Goal: Information Seeking & Learning: Check status

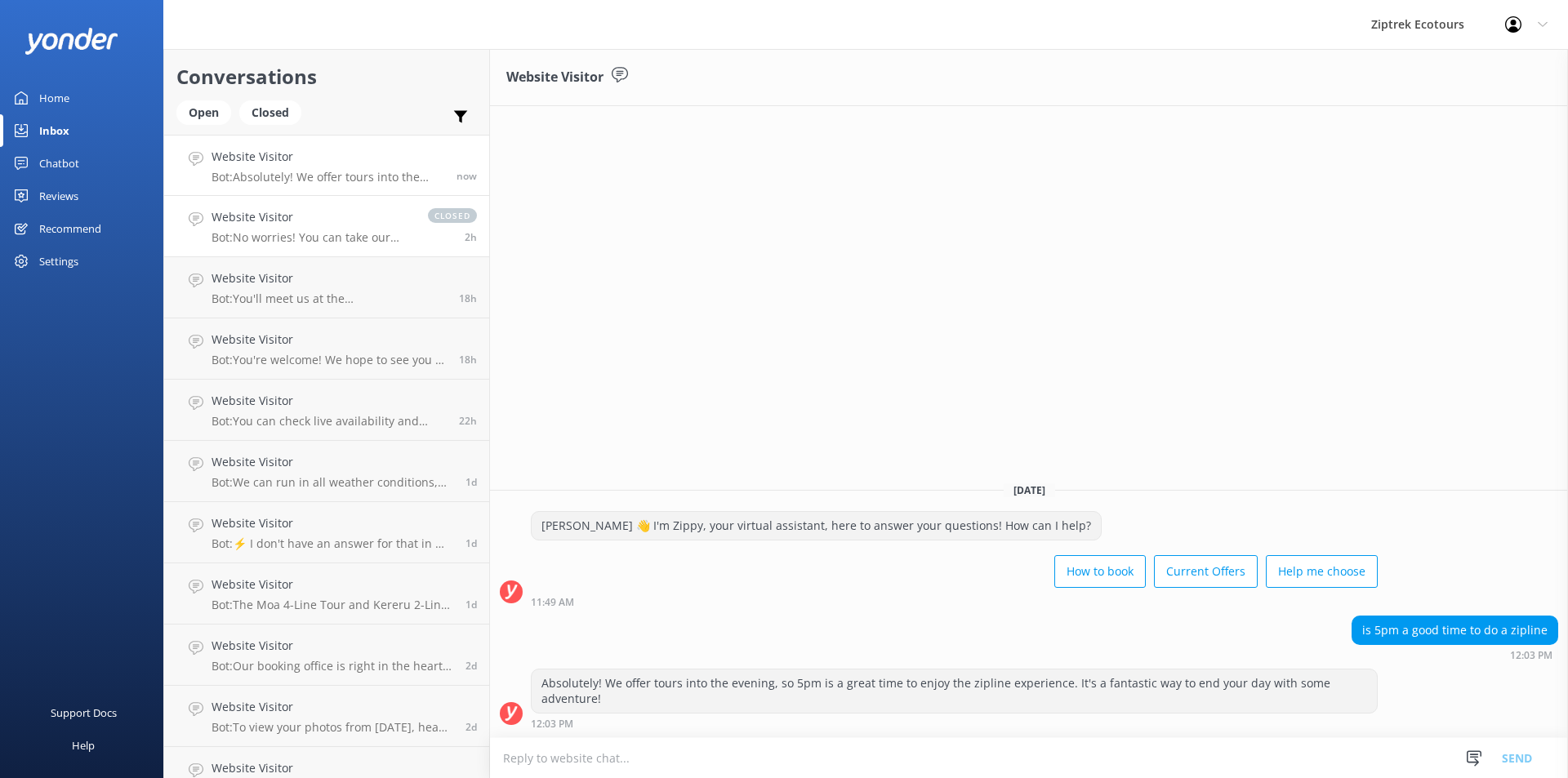
click at [360, 241] on p "Bot: No worries! You can take our quiz to help choose the best zipline adventur…" at bounding box center [311, 237] width 200 height 15
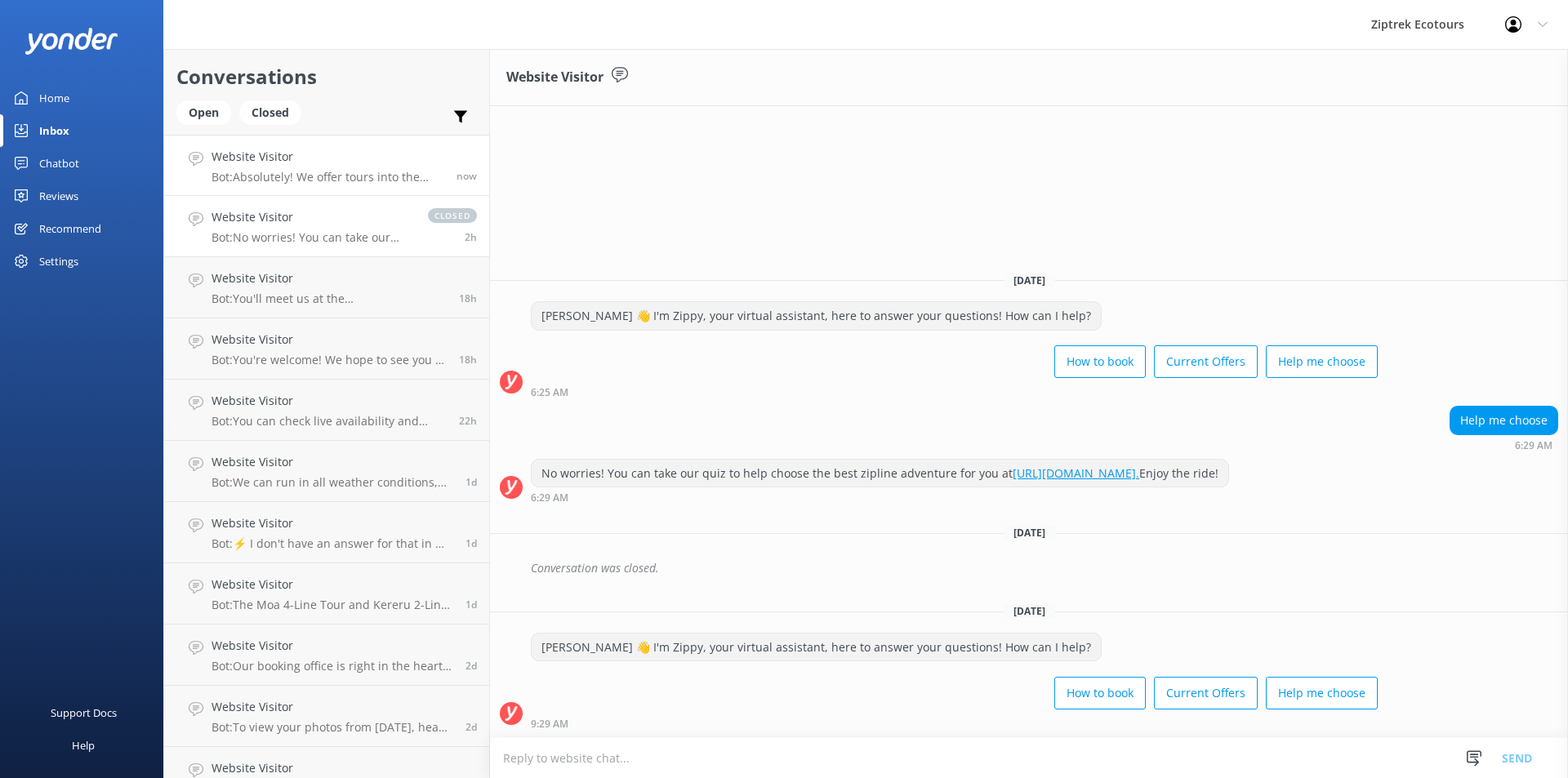
click at [364, 172] on p "Bot: Absolutely! We offer tours into the evening, so 5pm is a great time to enj…" at bounding box center [327, 177] width 233 height 15
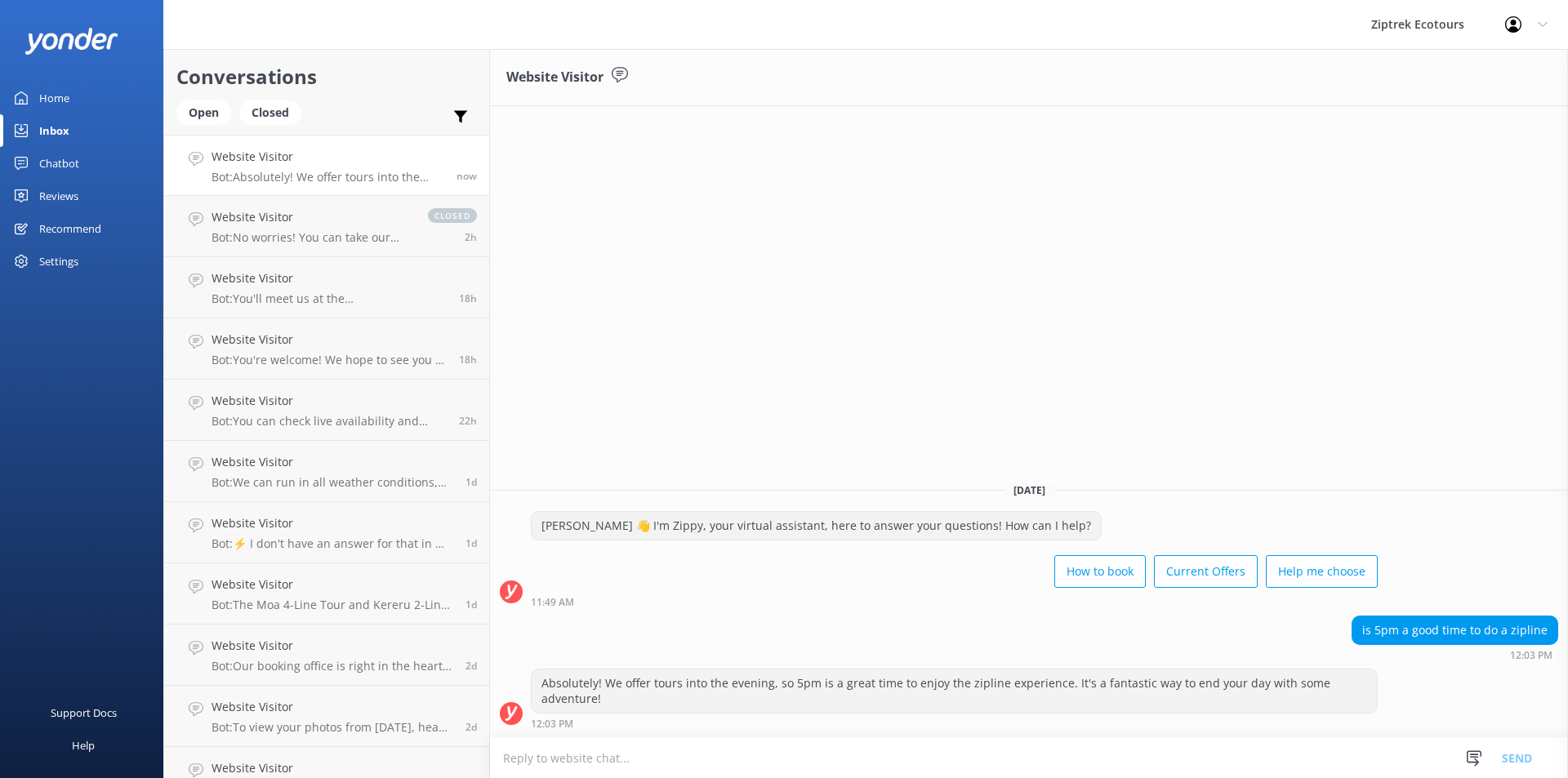
click at [89, 206] on link "Reviews" at bounding box center [81, 195] width 163 height 32
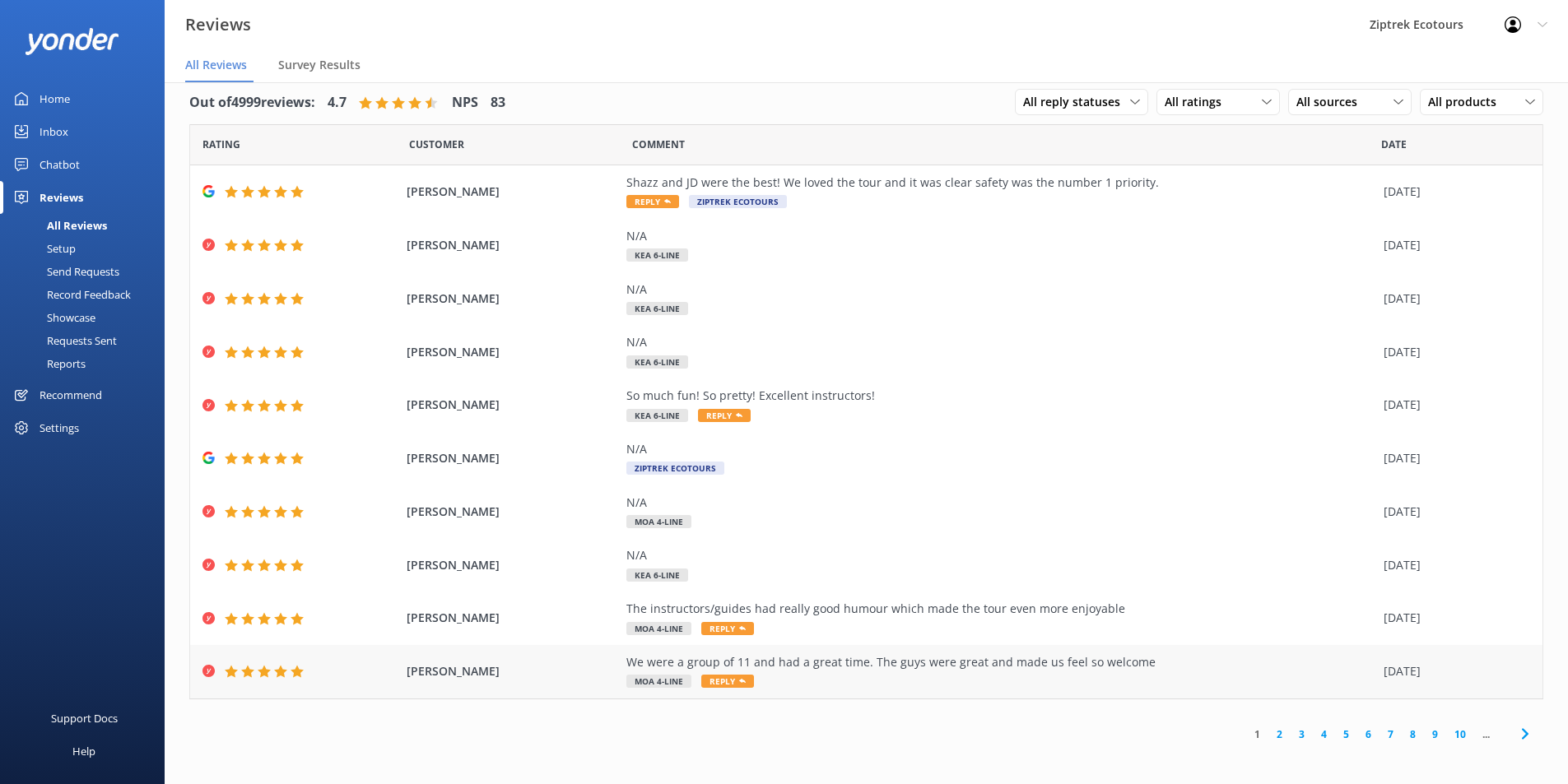
scroll to position [33, 0]
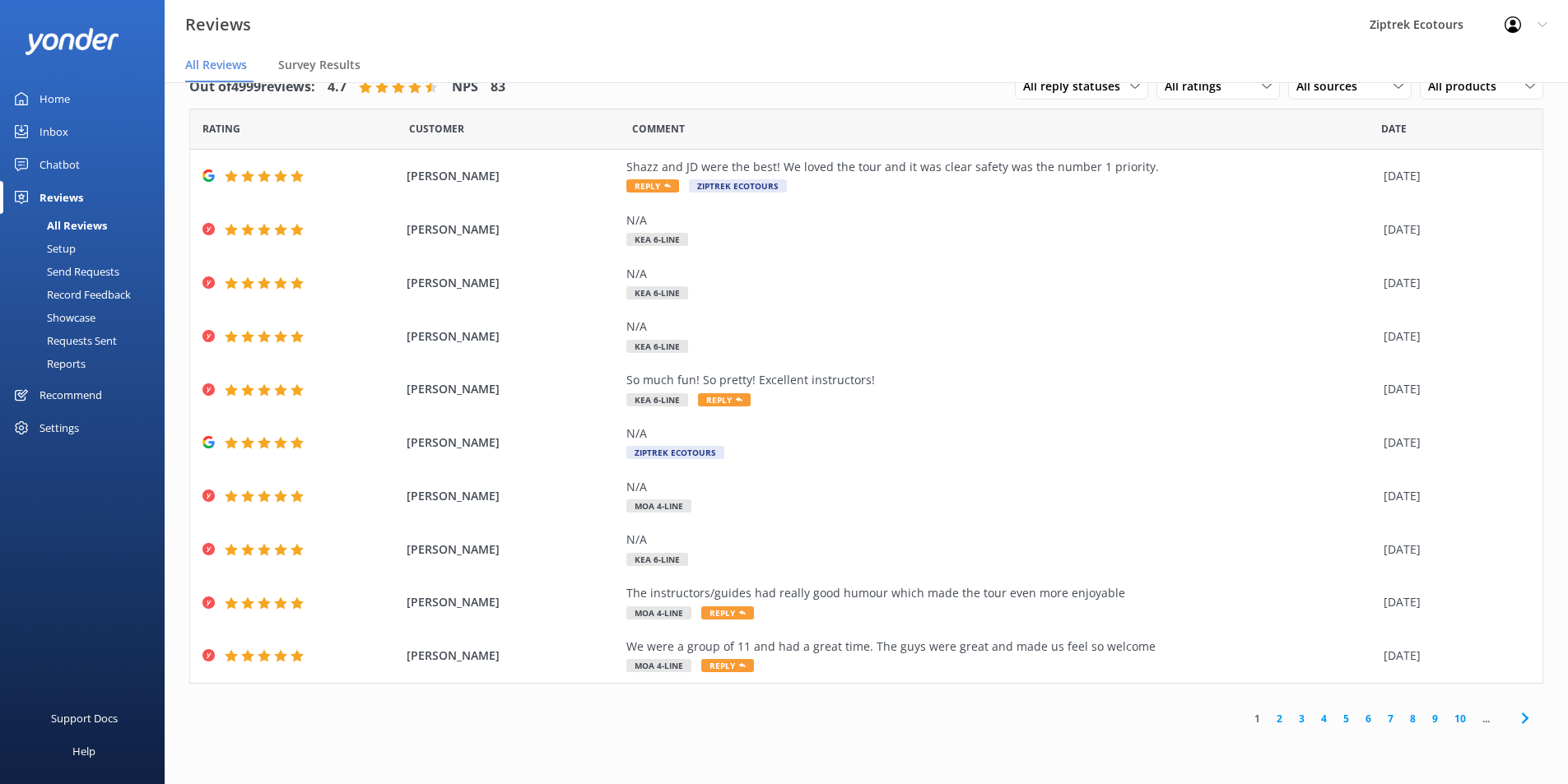
click at [1309, 722] on link "3" at bounding box center [1301, 718] width 22 height 16
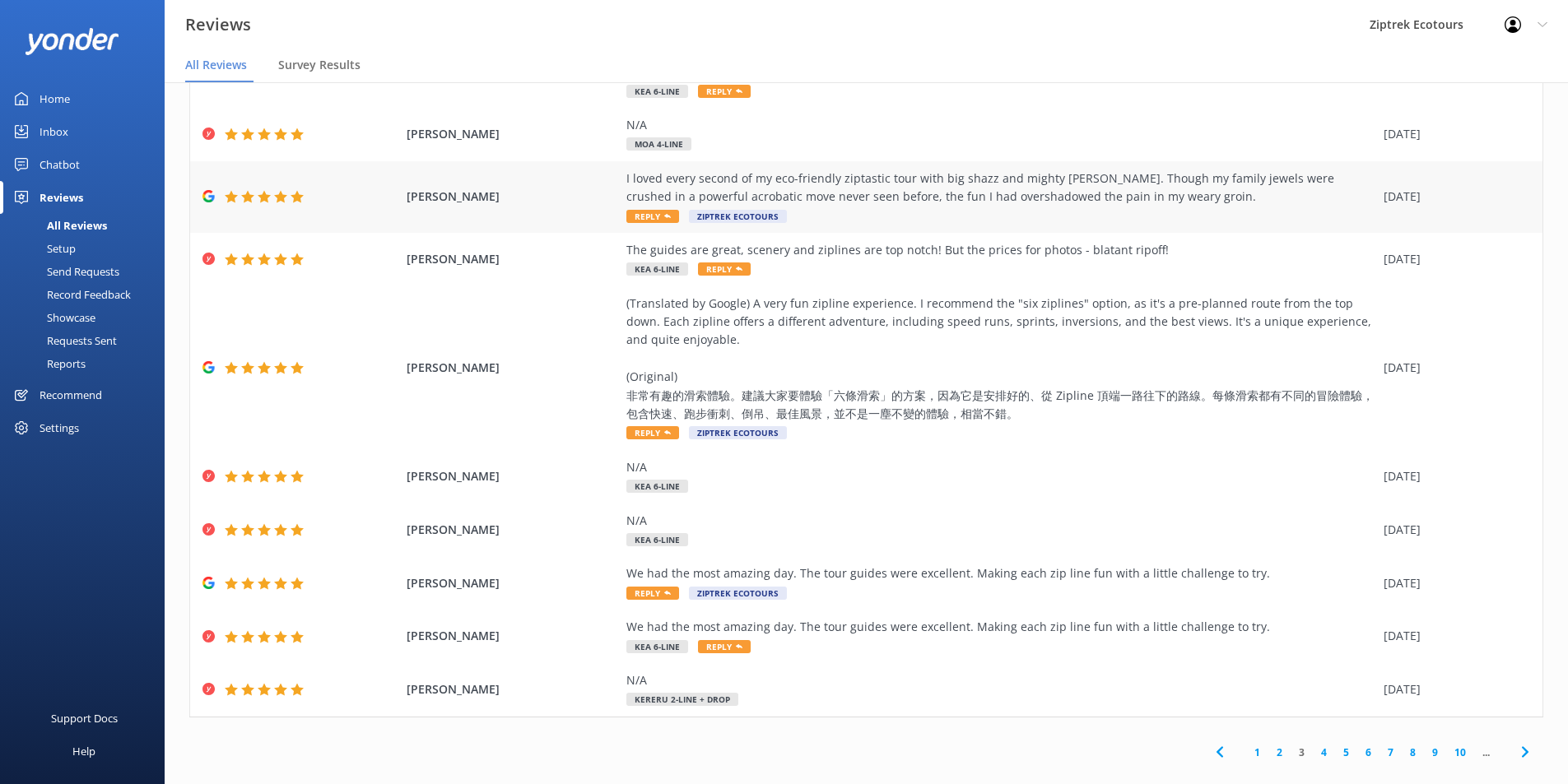
scroll to position [151, 0]
click at [1316, 744] on link "4" at bounding box center [1323, 751] width 22 height 16
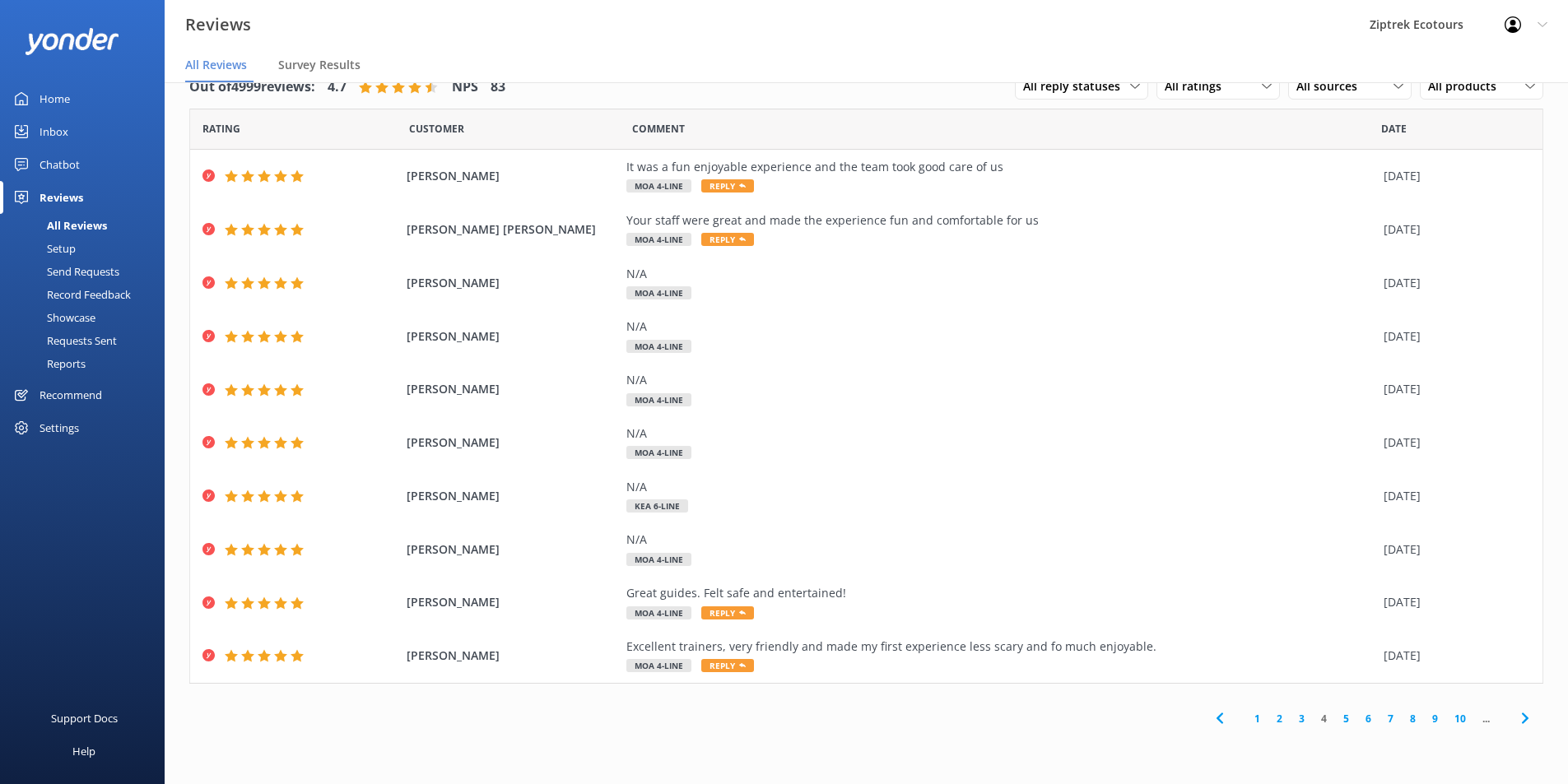
click at [1338, 718] on link "5" at bounding box center [1346, 718] width 22 height 16
